Goal: Task Accomplishment & Management: Complete application form

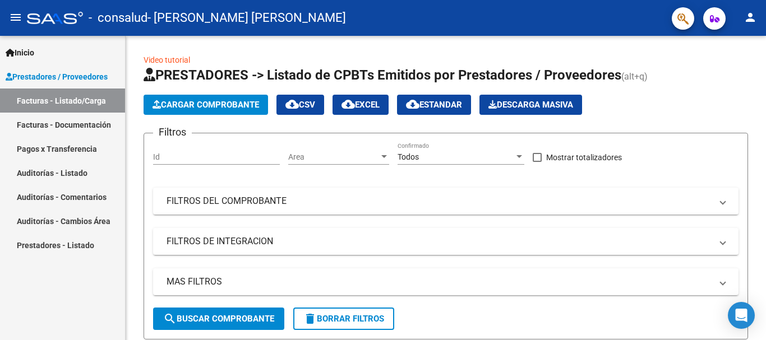
click at [76, 151] on link "Pagos x Transferencia" at bounding box center [62, 149] width 125 height 24
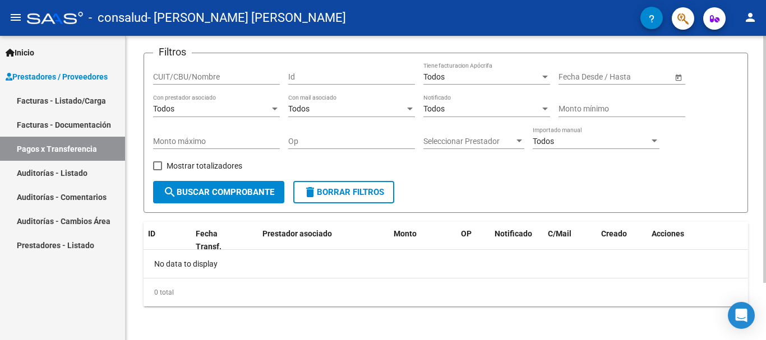
scroll to position [71, 0]
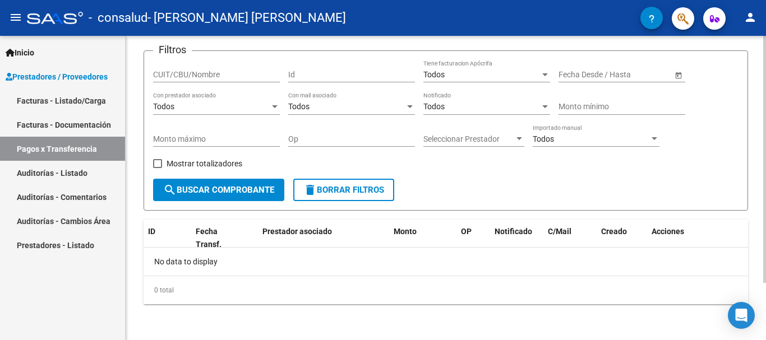
drag, startPoint x: 535, startPoint y: 165, endPoint x: 563, endPoint y: 178, distance: 30.9
click at [536, 146] on div "Filtros CUIT/CBU/Nombre Id Todos Tiene facturacion Apócrifa Fecha inicio – Fech…" at bounding box center [446, 119] width 586 height 119
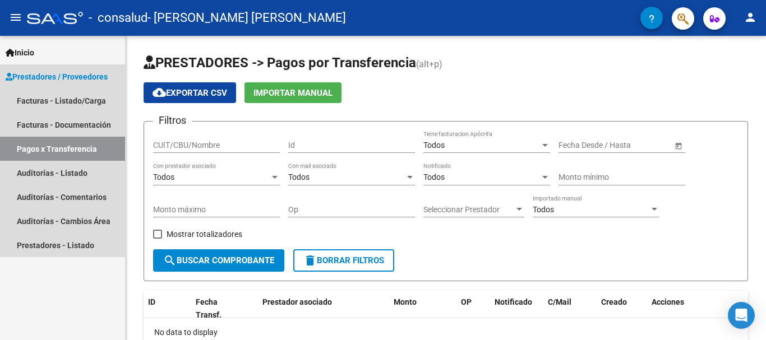
click at [69, 76] on span "Prestadores / Proveedores" at bounding box center [57, 77] width 102 height 12
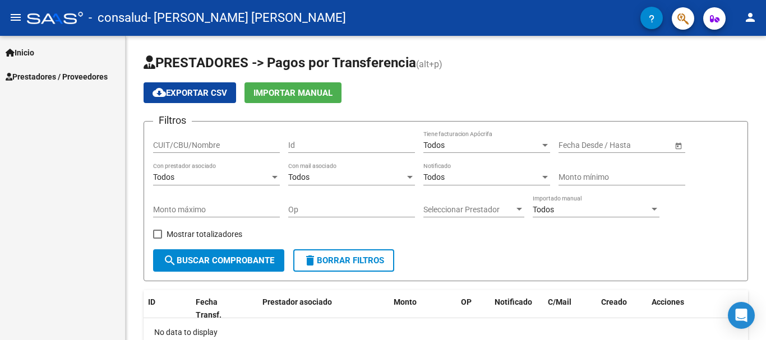
click at [31, 52] on span "Inicio" at bounding box center [20, 53] width 29 height 12
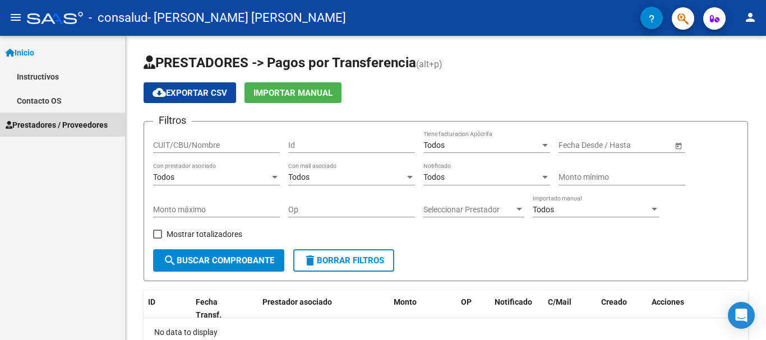
click at [35, 121] on span "Prestadores / Proveedores" at bounding box center [57, 125] width 102 height 12
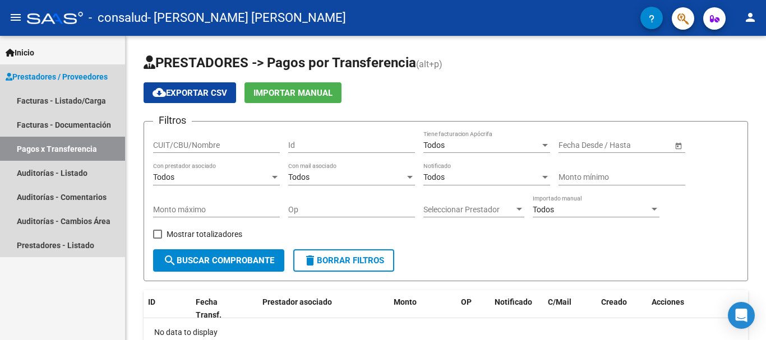
click at [48, 150] on link "Pagos x Transferencia" at bounding box center [62, 149] width 125 height 24
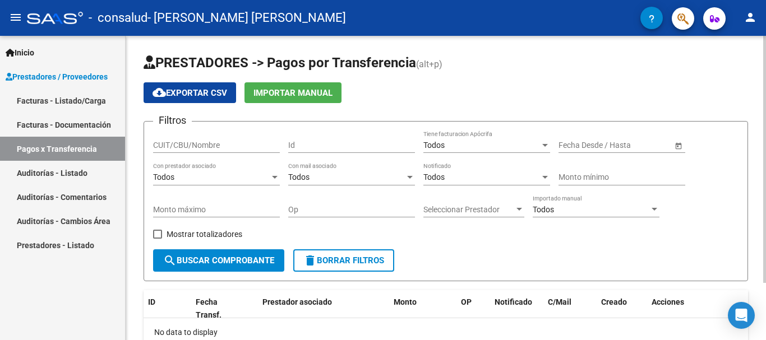
click at [231, 261] on span "search Buscar Comprobante" at bounding box center [218, 261] width 111 height 10
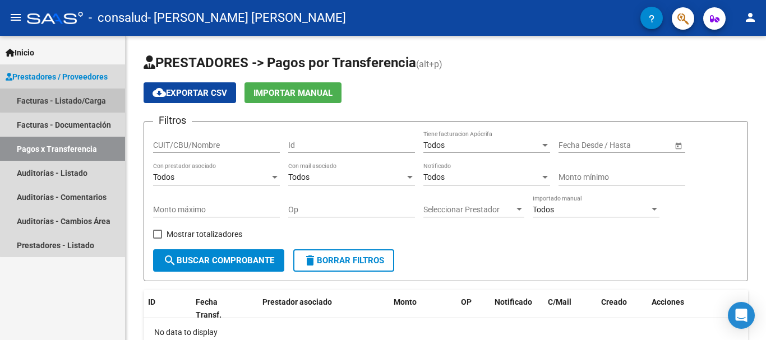
click at [90, 99] on link "Facturas - Listado/Carga" at bounding box center [62, 101] width 125 height 24
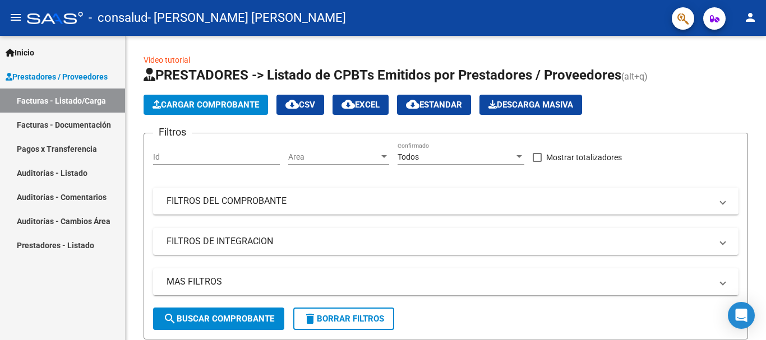
click at [37, 45] on link "Inicio" at bounding box center [62, 52] width 125 height 24
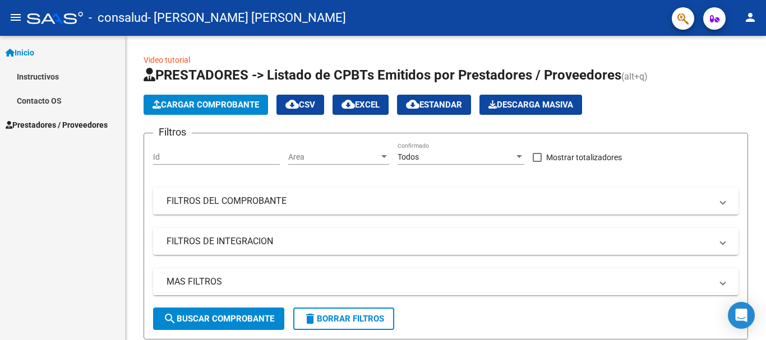
click at [41, 71] on link "Instructivos" at bounding box center [62, 77] width 125 height 24
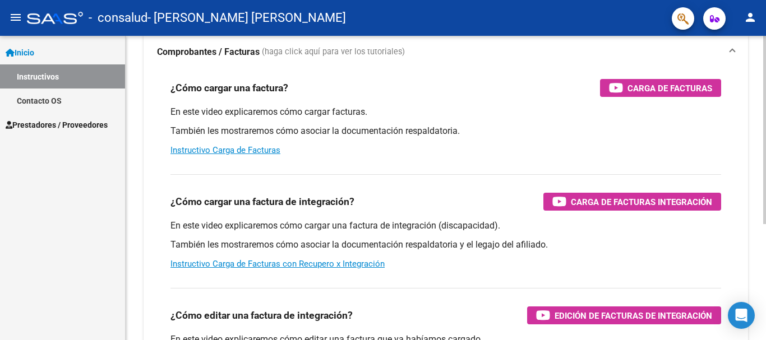
scroll to position [112, 0]
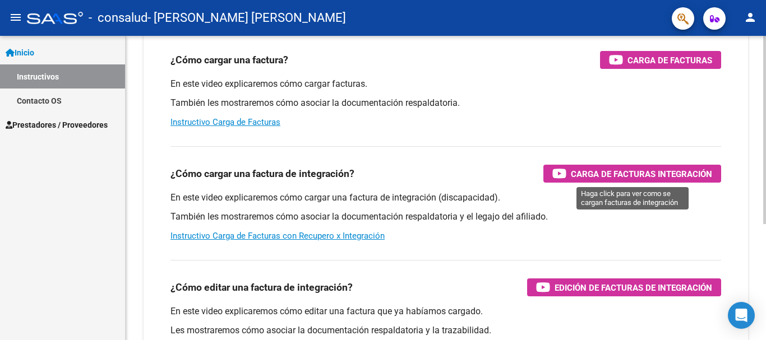
click at [596, 174] on span "Carga de Facturas Integración" at bounding box center [641, 174] width 141 height 14
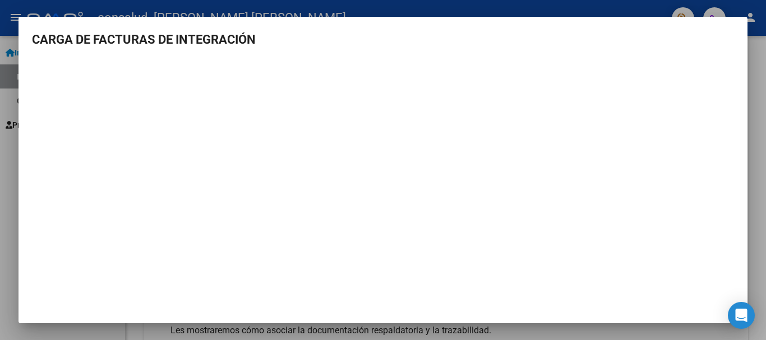
click at [676, 10] on div at bounding box center [383, 170] width 766 height 340
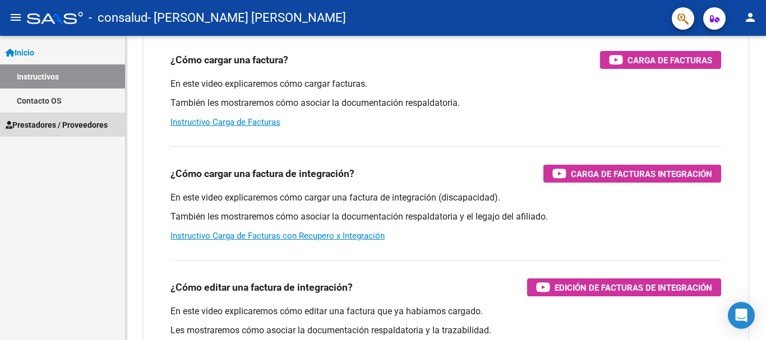
click at [44, 122] on span "Prestadores / Proveedores" at bounding box center [57, 125] width 102 height 12
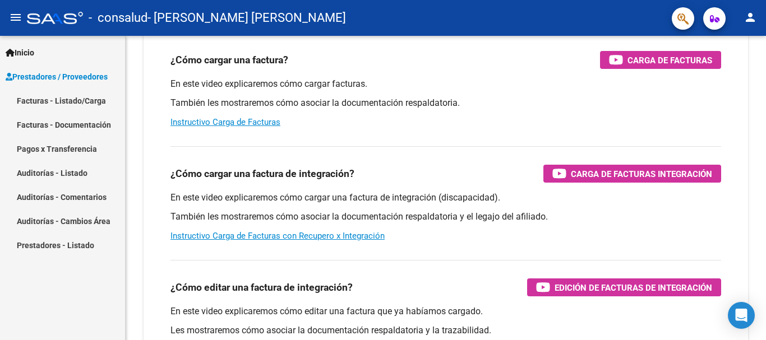
click at [66, 104] on link "Facturas - Listado/Carga" at bounding box center [62, 101] width 125 height 24
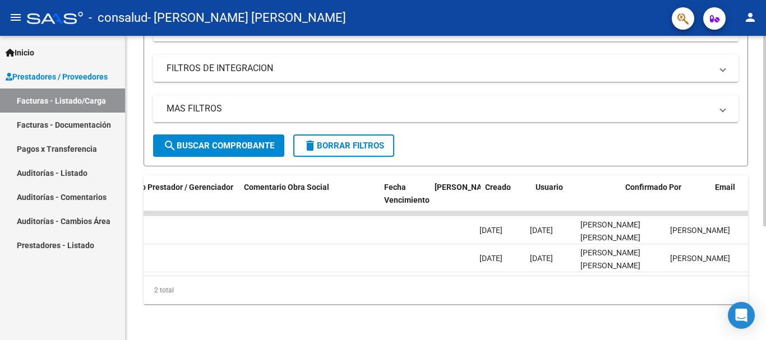
scroll to position [0, 1760]
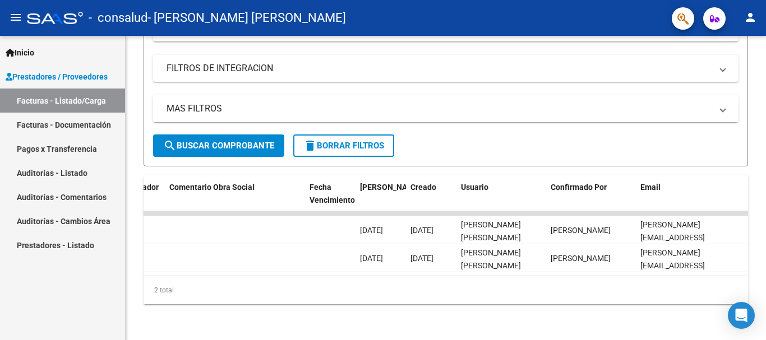
click at [80, 150] on link "Pagos x Transferencia" at bounding box center [62, 149] width 125 height 24
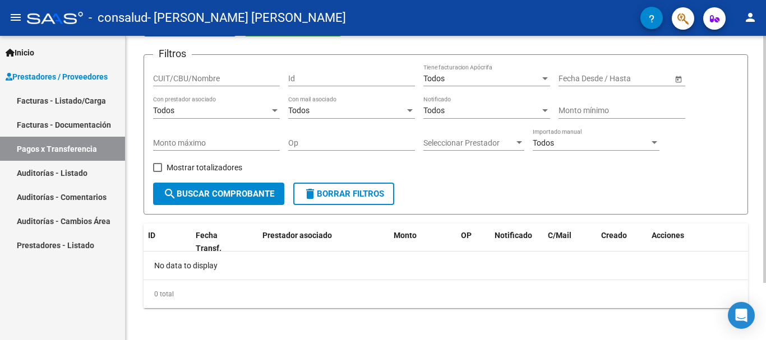
scroll to position [71, 0]
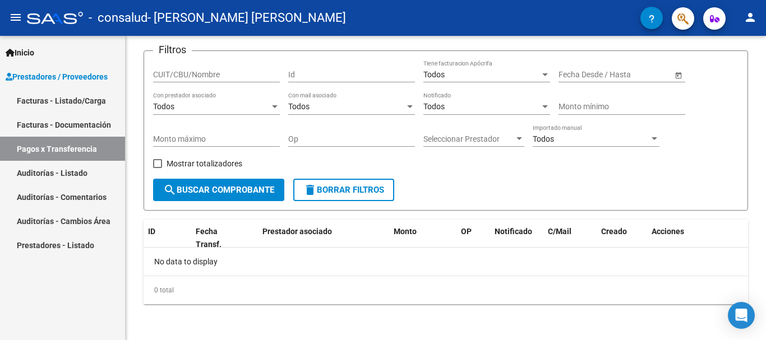
click at [85, 107] on link "Facturas - Listado/Carga" at bounding box center [62, 101] width 125 height 24
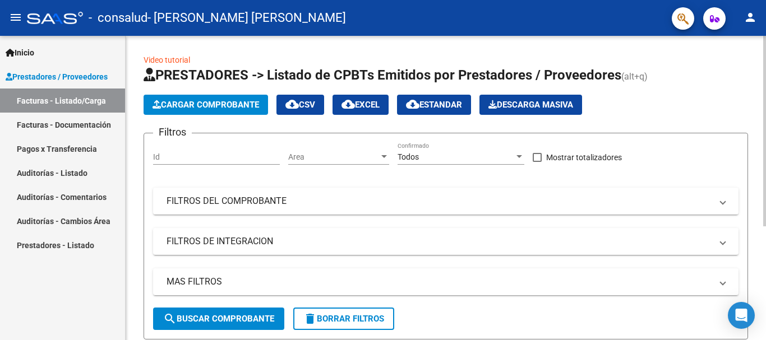
click at [187, 108] on span "Cargar Comprobante" at bounding box center [206, 105] width 107 height 10
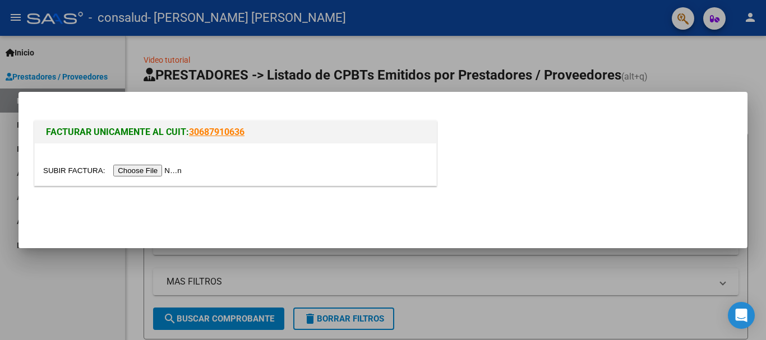
click at [164, 169] on input "file" at bounding box center [114, 171] width 142 height 12
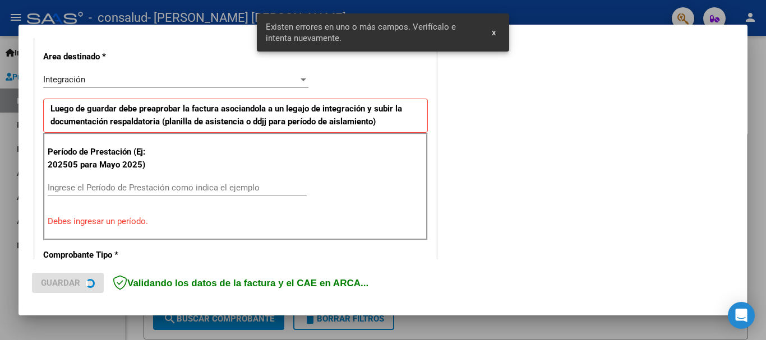
scroll to position [259, 0]
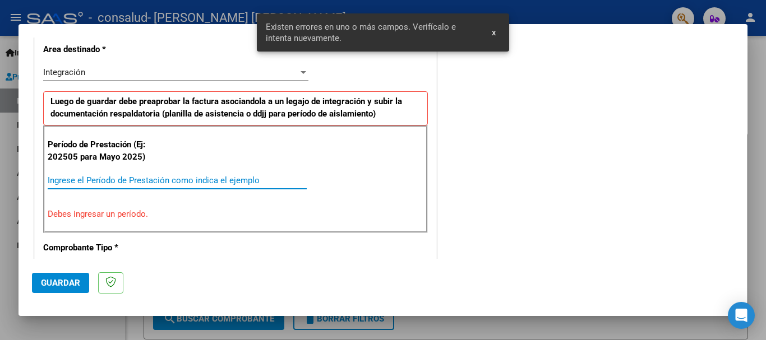
click at [212, 179] on input "Ingrese el Período de Prestación como indica el ejemplo" at bounding box center [177, 181] width 259 height 10
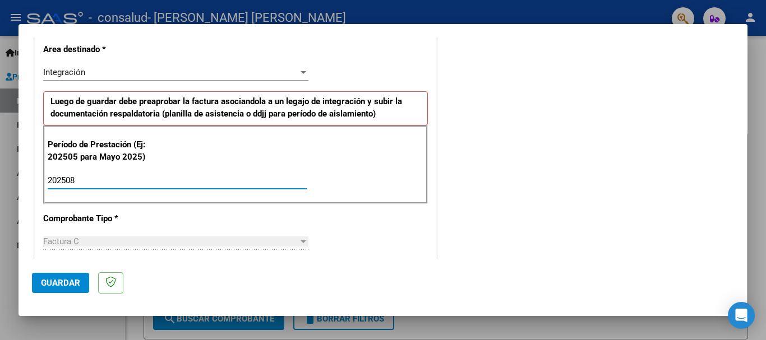
type input "202508"
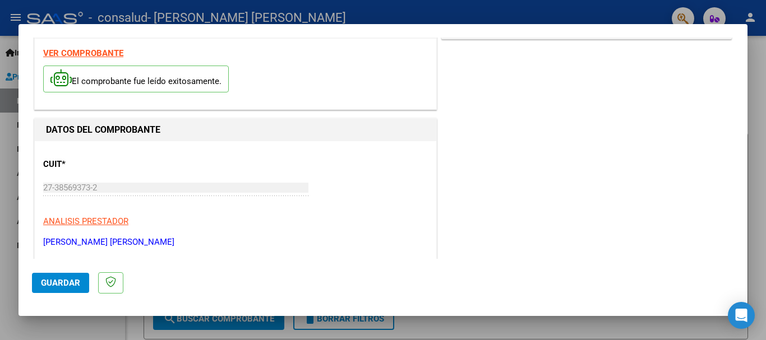
scroll to position [0, 0]
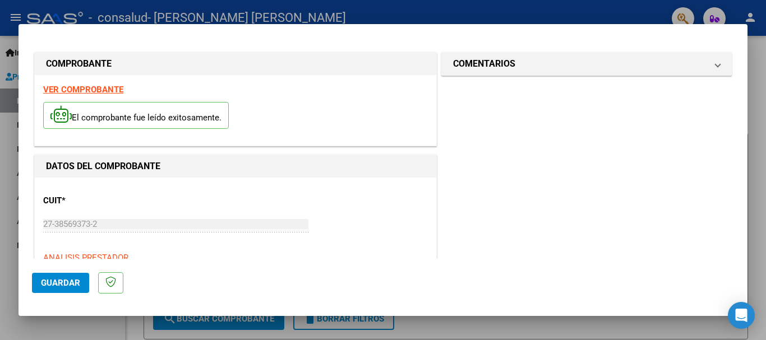
click at [69, 282] on span "Guardar" at bounding box center [60, 283] width 39 height 10
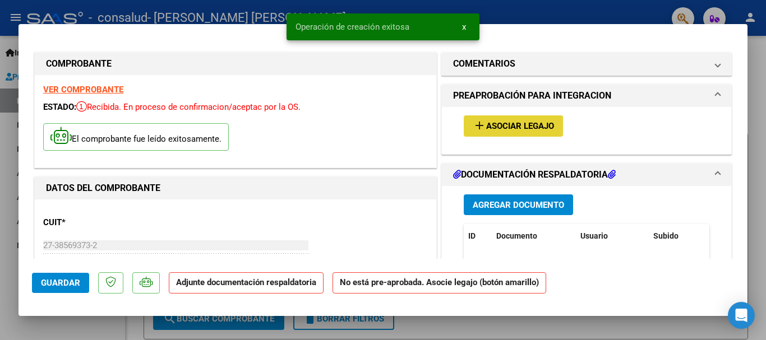
click at [477, 126] on mat-icon "add" at bounding box center [479, 125] width 13 height 13
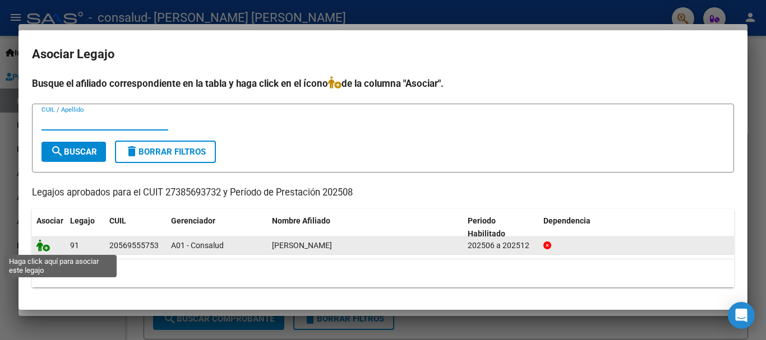
click at [42, 245] on icon at bounding box center [42, 245] width 13 height 12
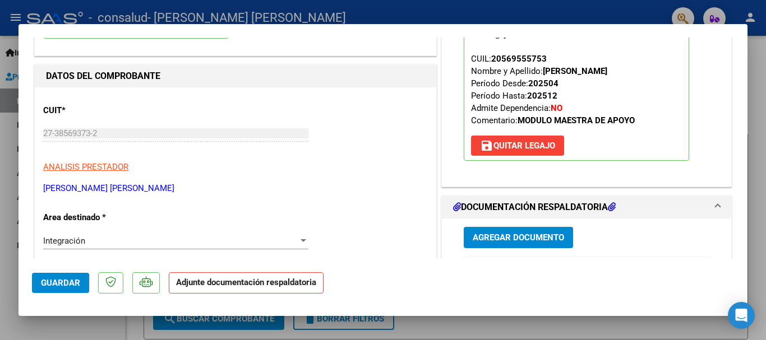
scroll to position [168, 0]
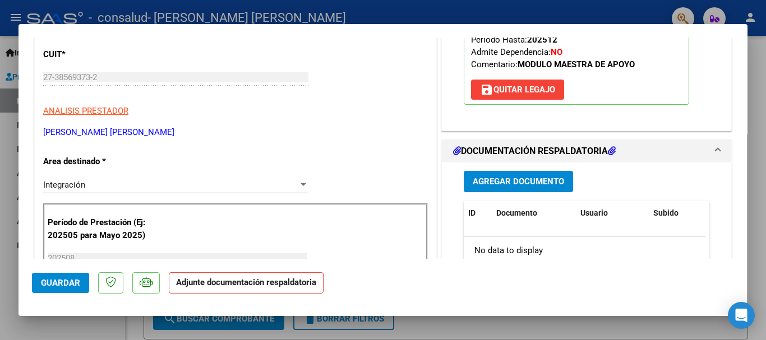
click at [510, 183] on span "Agregar Documento" at bounding box center [518, 182] width 91 height 10
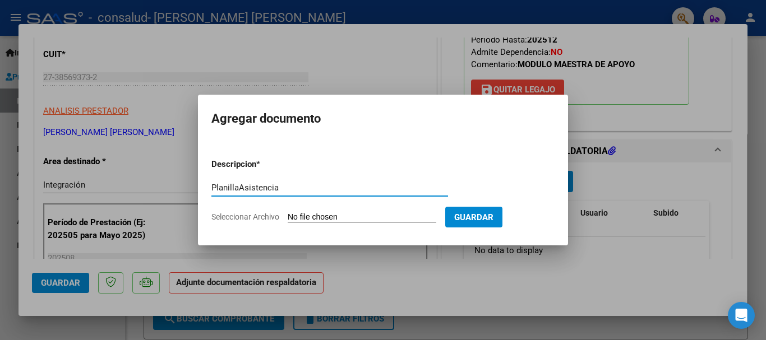
type input "PlanillaAsistencia"
click at [421, 215] on input "Seleccionar Archivo" at bounding box center [362, 218] width 149 height 11
type input "C:\fakepath\CamScanner [DATE] 17.26.pdf"
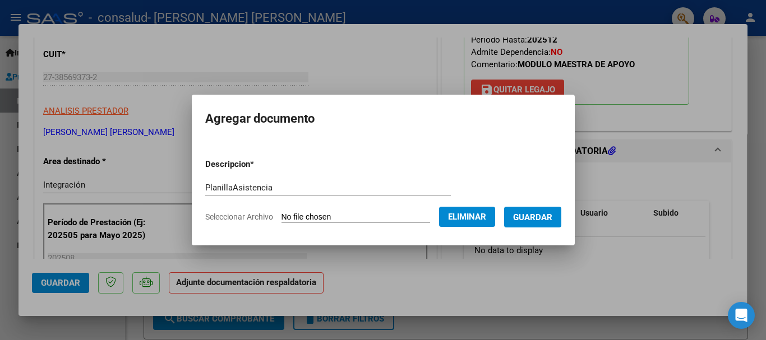
click at [545, 213] on span "Guardar" at bounding box center [532, 218] width 39 height 10
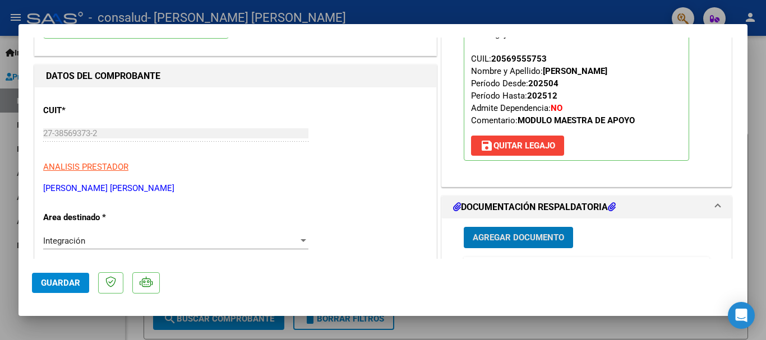
scroll to position [0, 0]
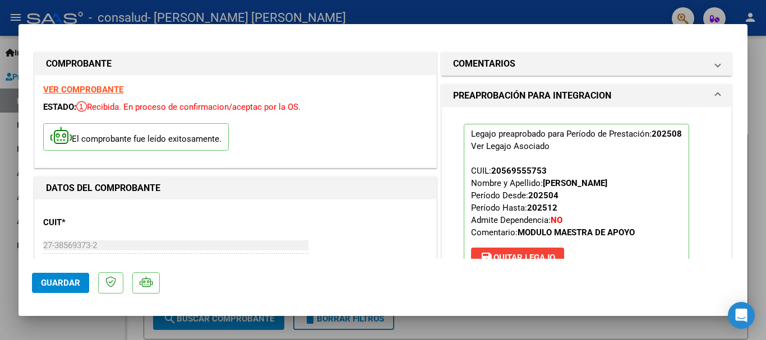
click at [56, 283] on span "Guardar" at bounding box center [60, 283] width 39 height 10
click at [654, 16] on div at bounding box center [383, 170] width 766 height 340
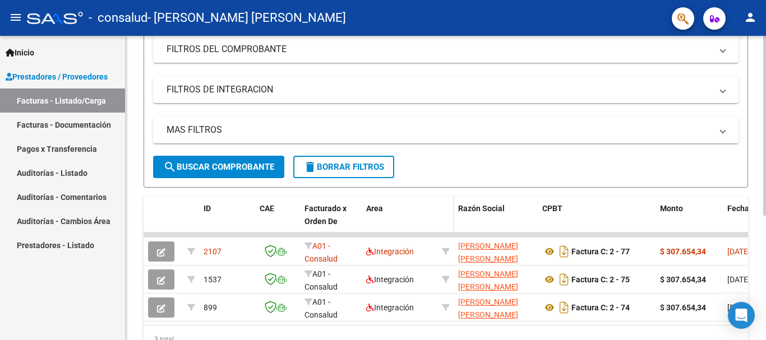
scroll to position [168, 0]
